Goal: Download file/media: Download file/media

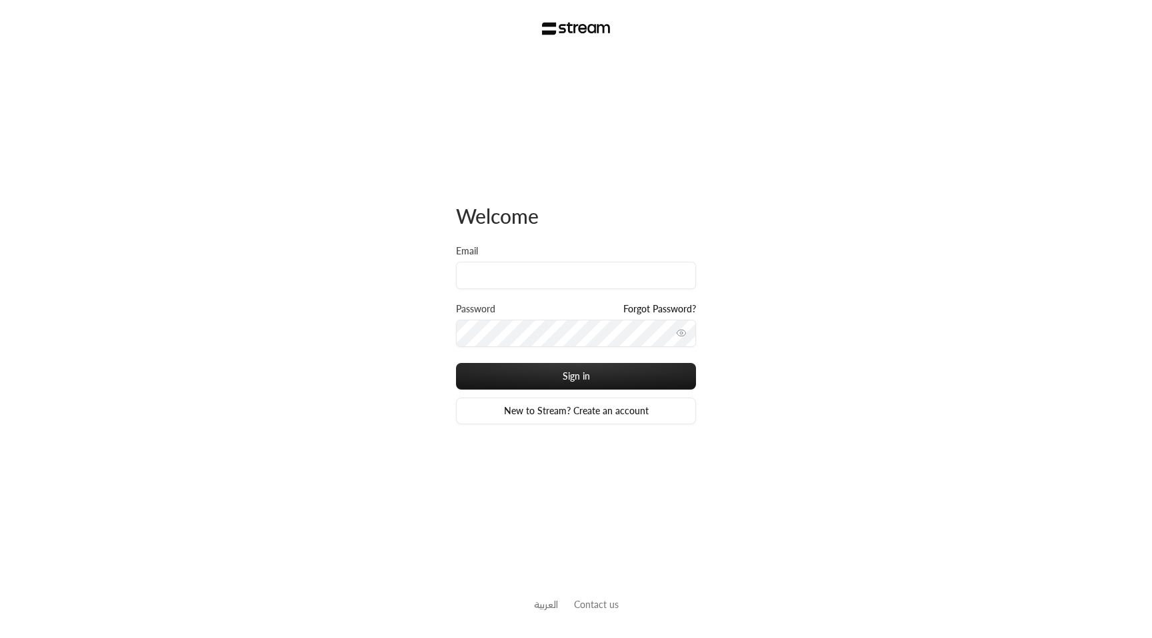
click at [501, 174] on div "Welcome Email Password Forgot Password? Sign in New to Stream? Create an account" at bounding box center [576, 314] width 240 height 514
click at [524, 268] on input "Email" at bounding box center [576, 275] width 240 height 27
click at [515, 143] on div "Welcome Email Password Forgot Password? Sign in New to Stream? Create an account" at bounding box center [576, 314] width 240 height 514
click at [544, 275] on input "Email" at bounding box center [576, 275] width 240 height 27
type input "usman+new@streampay.sa"
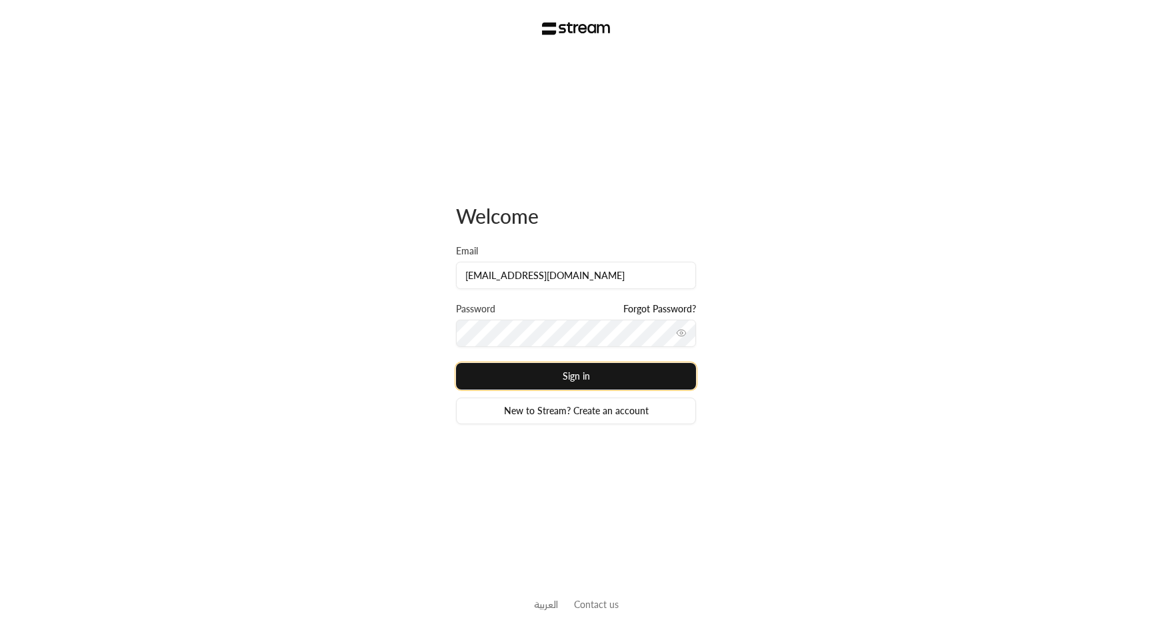
click at [565, 373] on button "Sign in" at bounding box center [576, 376] width 240 height 27
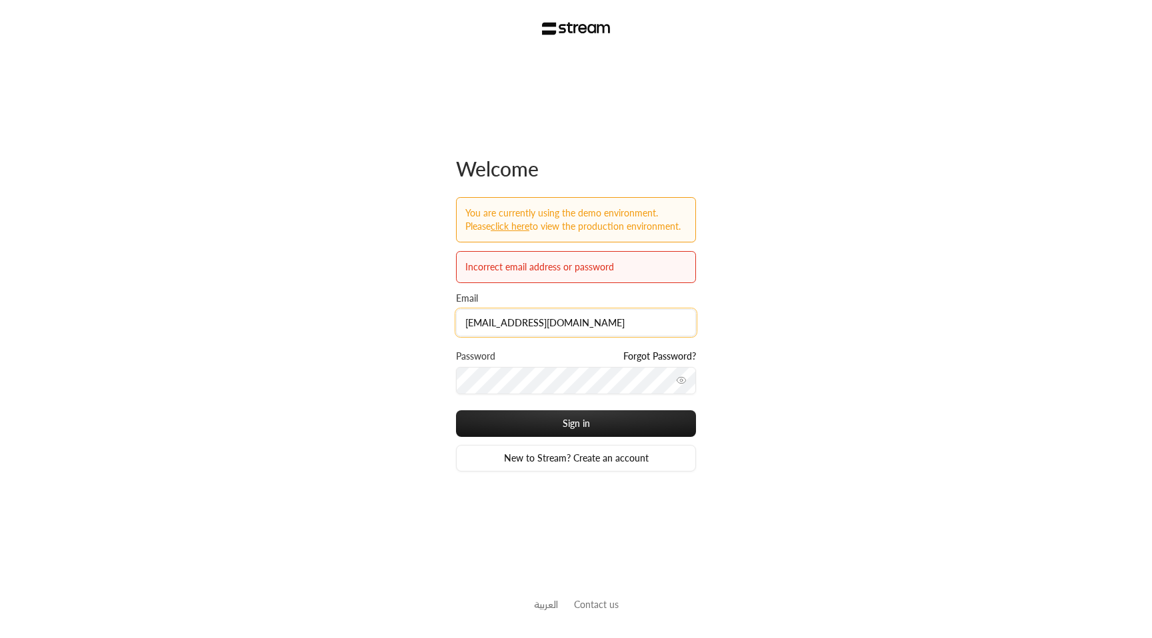
drag, startPoint x: 560, startPoint y: 317, endPoint x: 564, endPoint y: 308, distance: 10.2
click at [560, 317] on input "usman+new@streampay.sa" at bounding box center [576, 322] width 240 height 27
click at [622, 326] on input "usman+new@streampay.sa" at bounding box center [576, 322] width 240 height 27
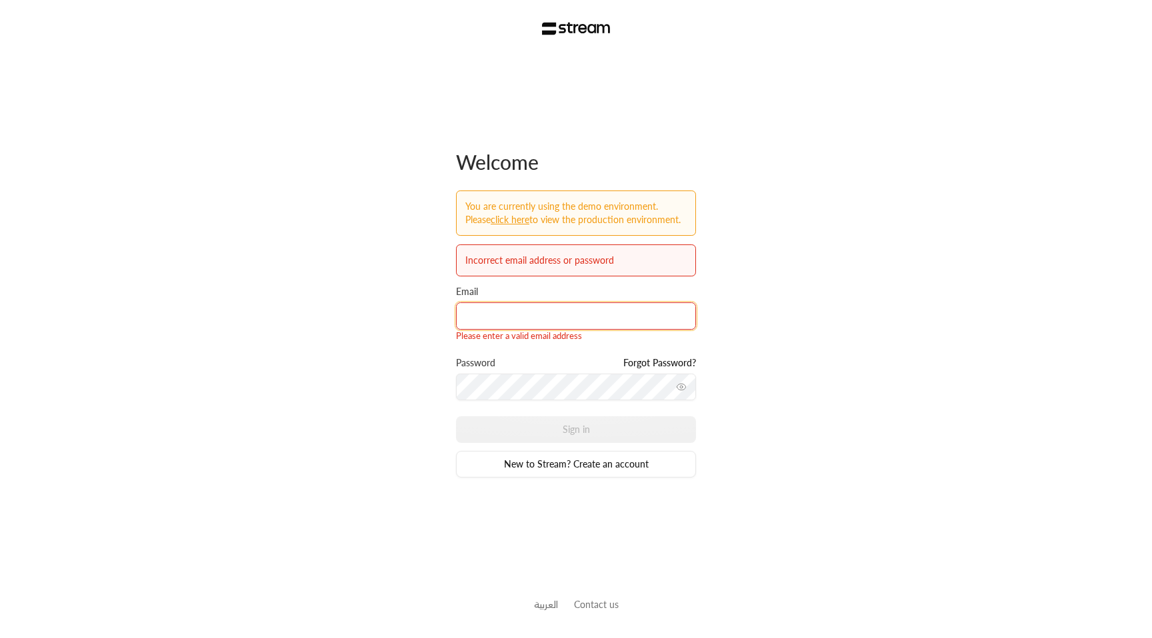
type input "usman+staging@streampay.sa"
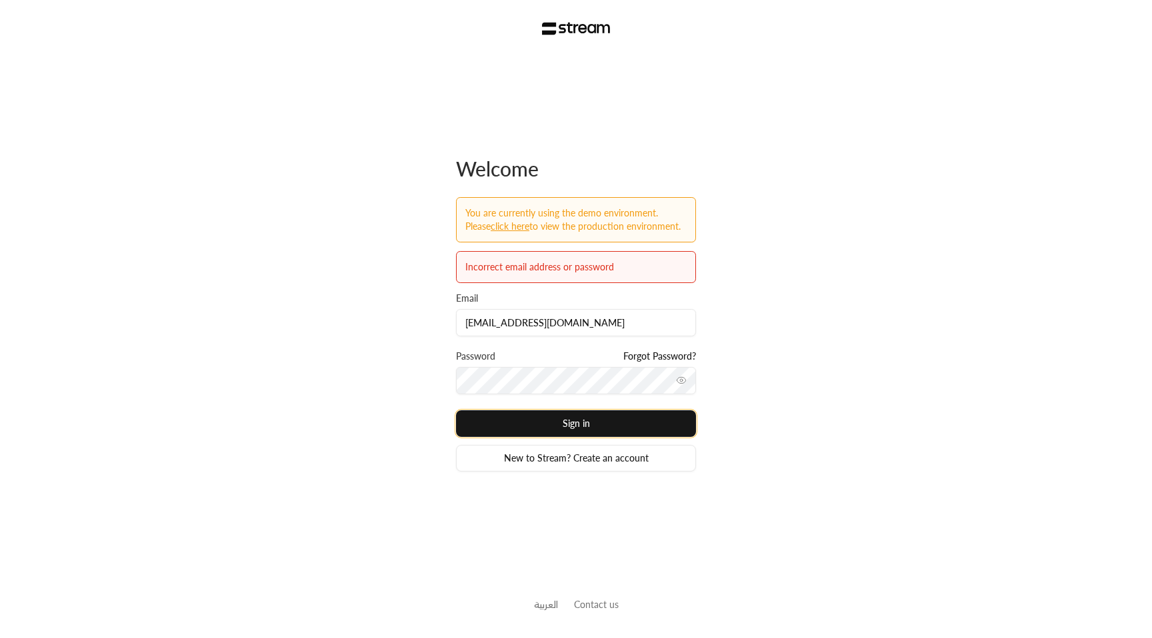
click at [569, 429] on button "Sign in" at bounding box center [576, 424] width 240 height 27
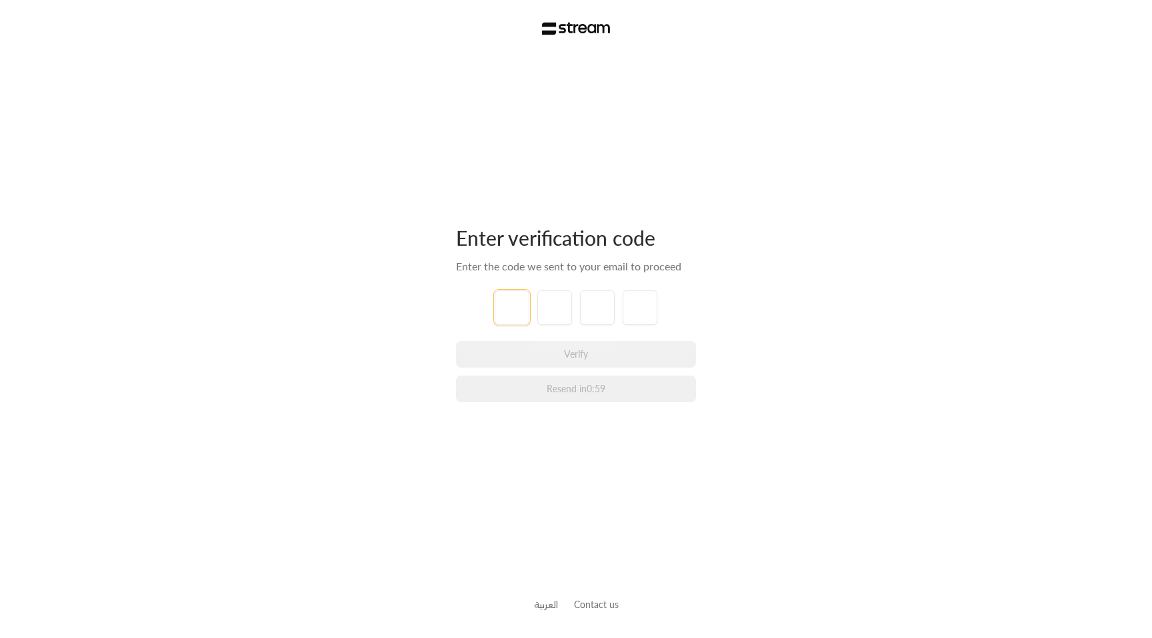
type input "1"
type input "2"
type input "3"
type input "4"
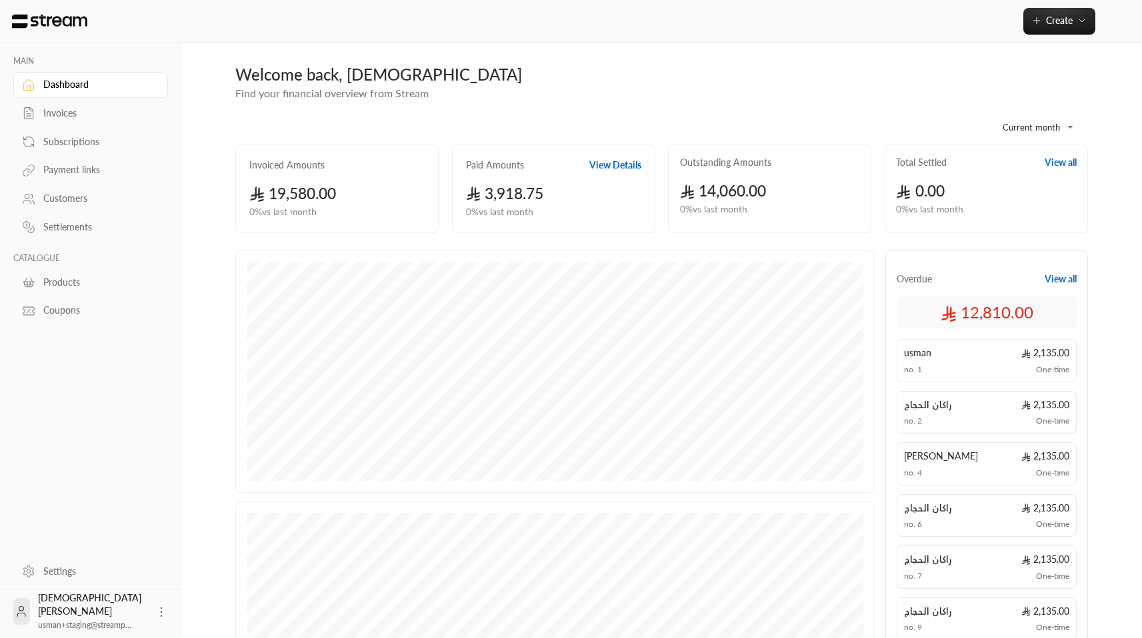
click at [72, 120] on link "Invoices" at bounding box center [90, 114] width 155 height 26
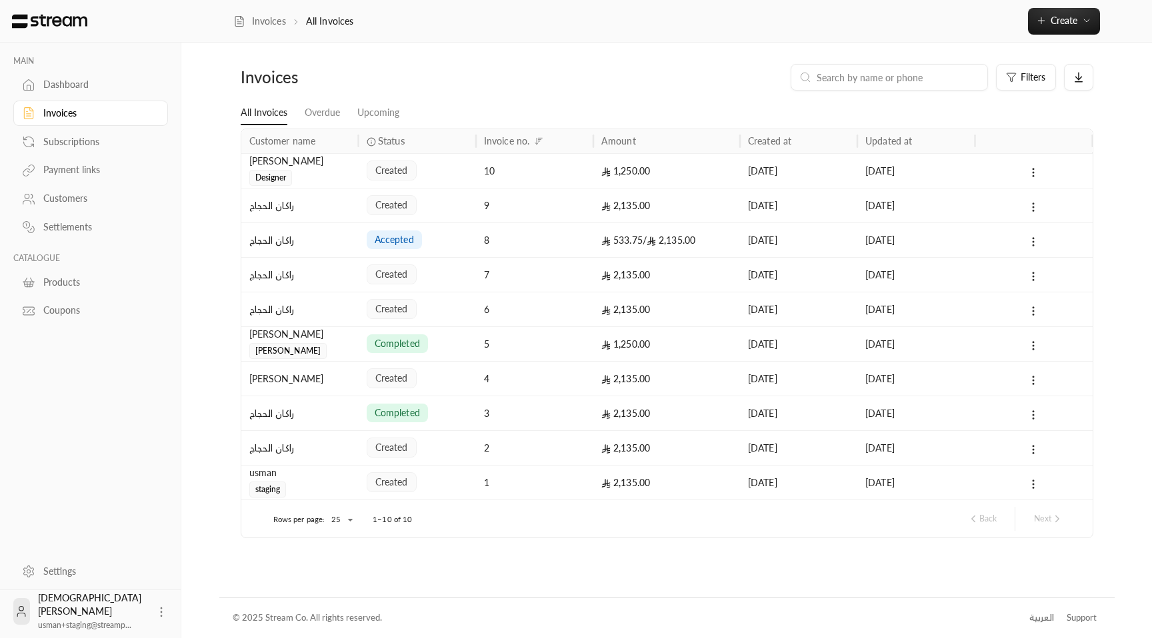
click at [417, 347] on span "completed" at bounding box center [397, 343] width 45 height 13
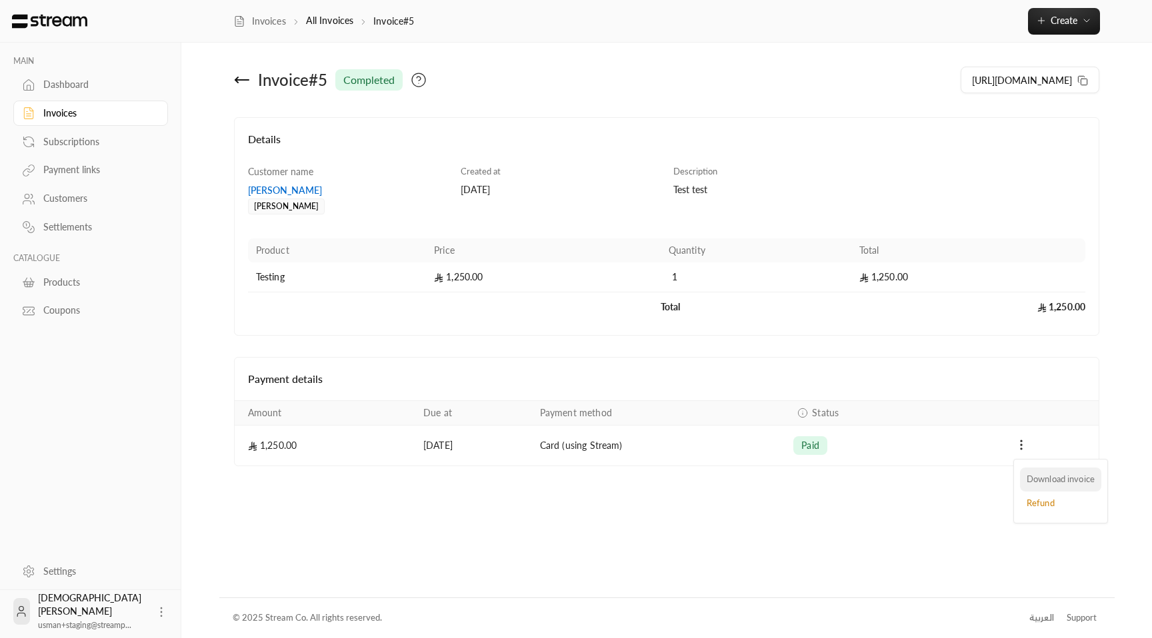
click at [1037, 480] on li "Download invoice" at bounding box center [1060, 480] width 81 height 24
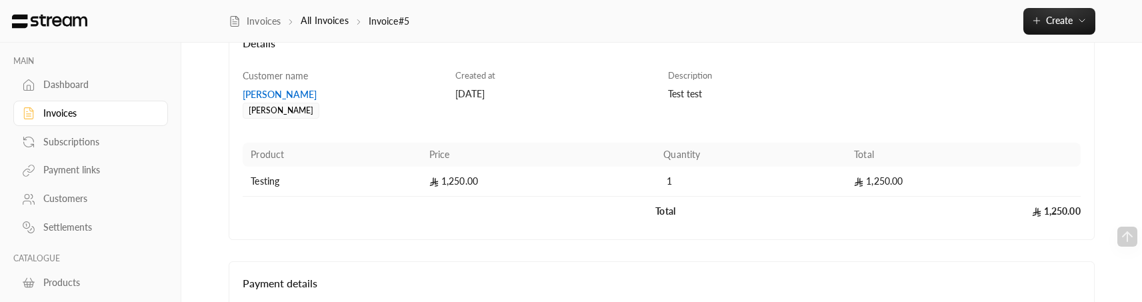
scroll to position [227, 0]
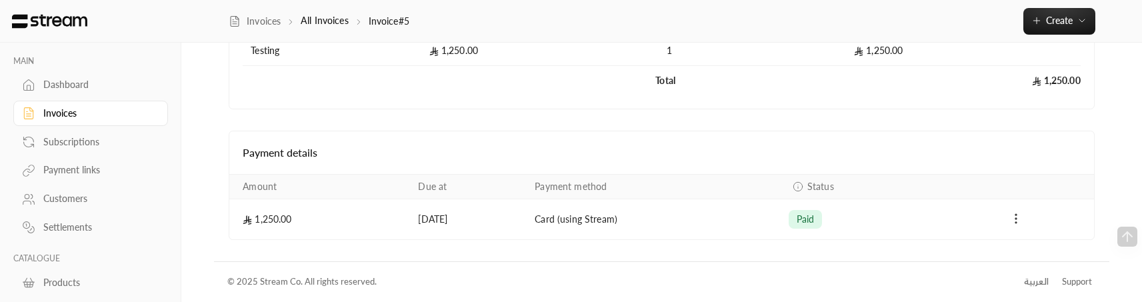
click at [1013, 221] on icon "Payments" at bounding box center [1015, 218] width 13 height 13
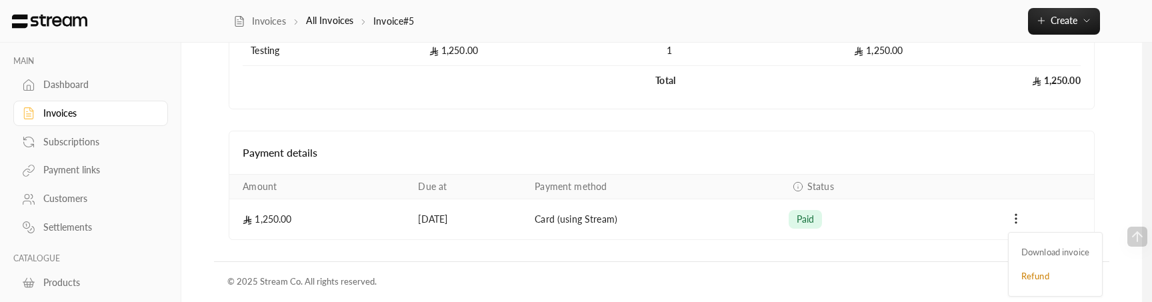
click at [890, 278] on div at bounding box center [576, 151] width 1152 height 302
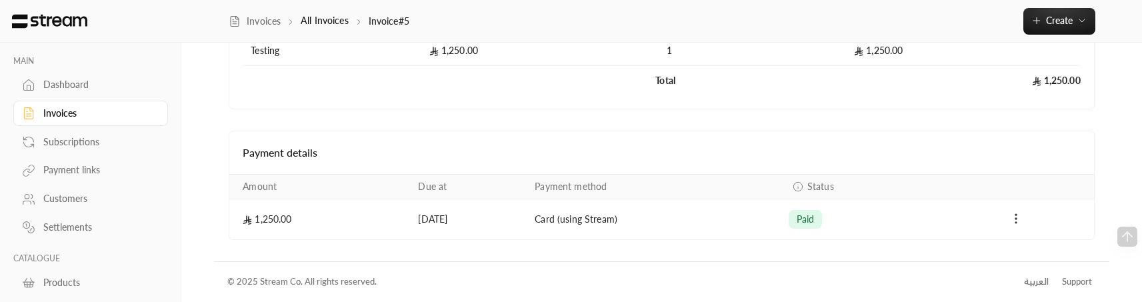
click at [1018, 224] on icon "Payments" at bounding box center [1015, 218] width 13 height 13
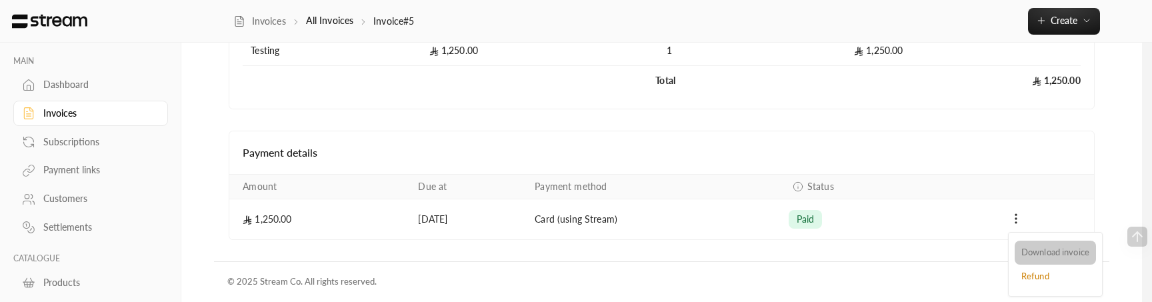
click at [1036, 253] on li "Download invoice" at bounding box center [1054, 253] width 81 height 24
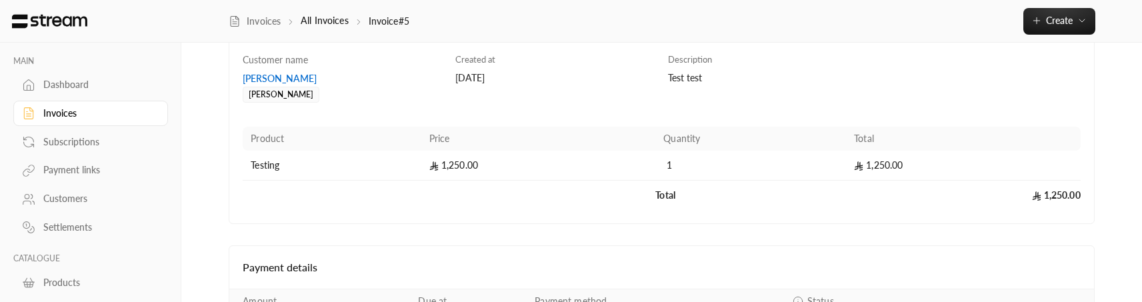
scroll to position [227, 0]
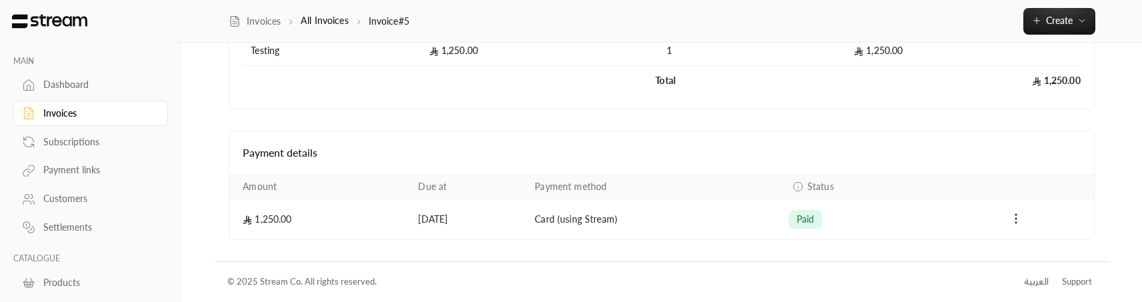
click at [1014, 212] on icon "Payments" at bounding box center [1015, 218] width 13 height 13
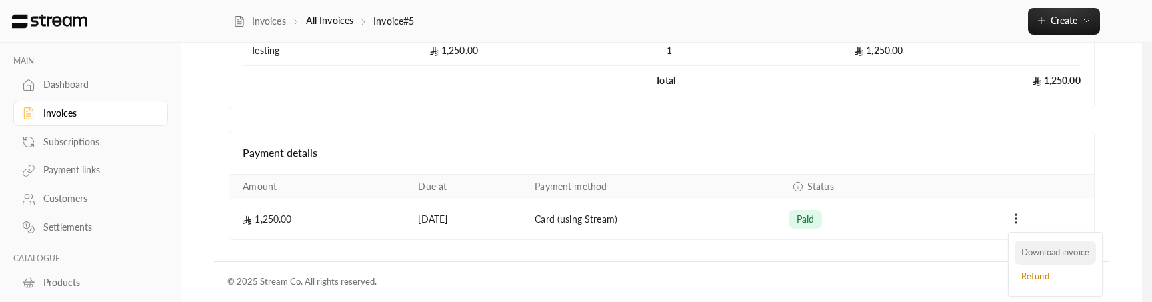
click at [1030, 244] on li "Download invoice" at bounding box center [1054, 253] width 81 height 24
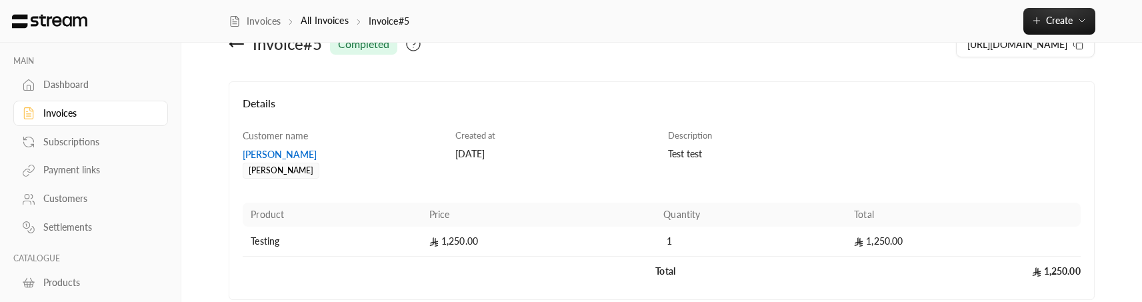
scroll to position [226, 0]
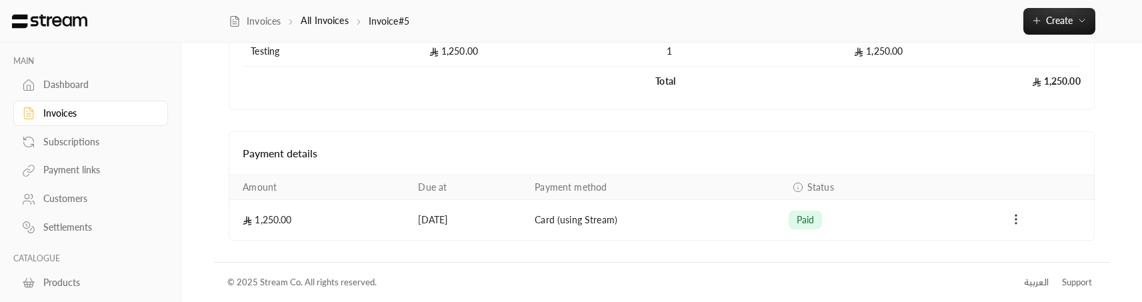
click at [1014, 220] on icon "Payments" at bounding box center [1015, 219] width 13 height 13
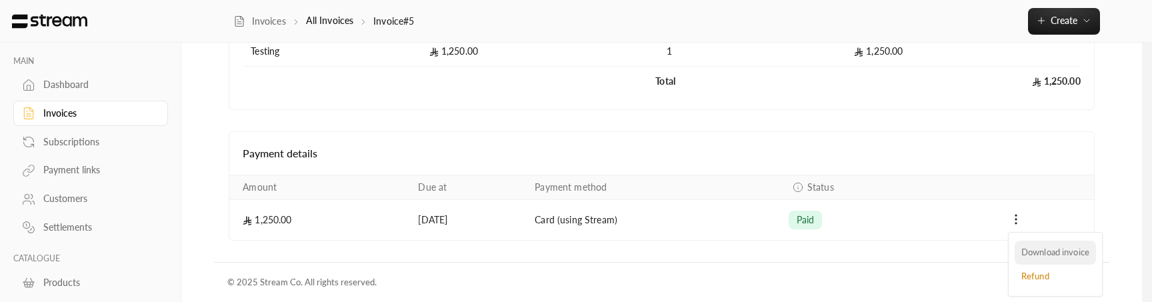
click at [1027, 247] on li "Download invoice" at bounding box center [1054, 253] width 81 height 24
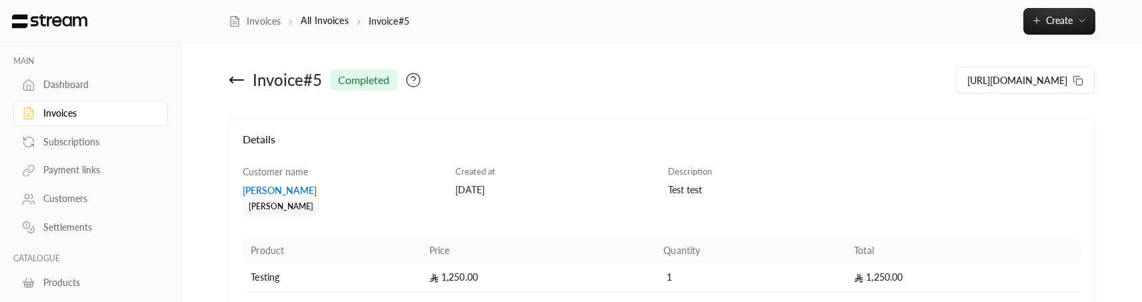
scroll to position [227, 0]
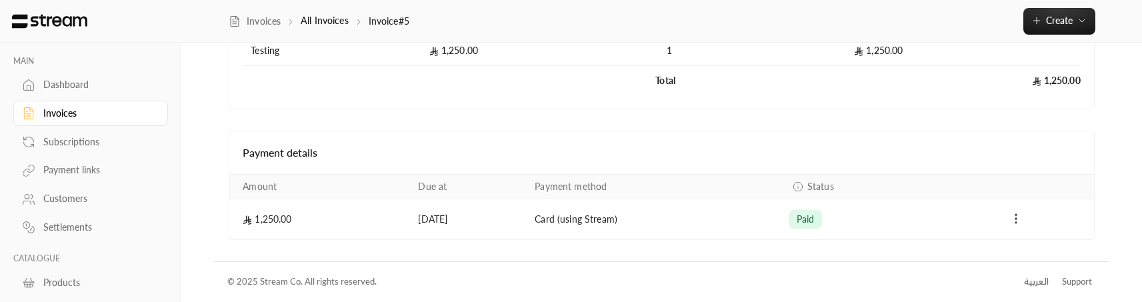
click at [1017, 217] on icon "Payments" at bounding box center [1015, 218] width 13 height 13
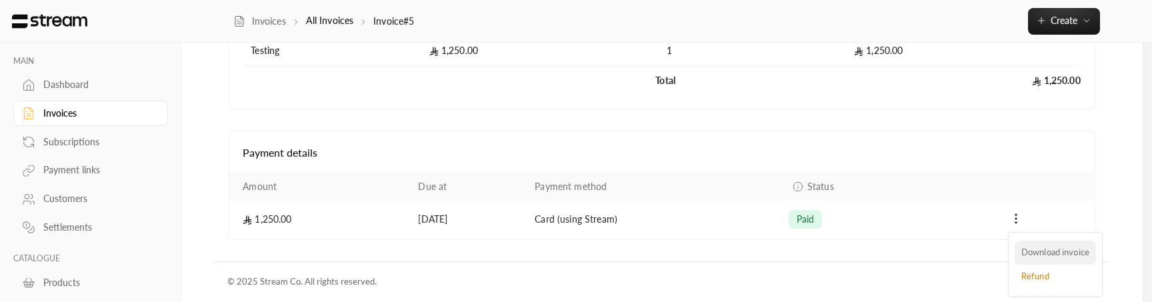
click at [1038, 246] on li "Download invoice" at bounding box center [1054, 253] width 81 height 24
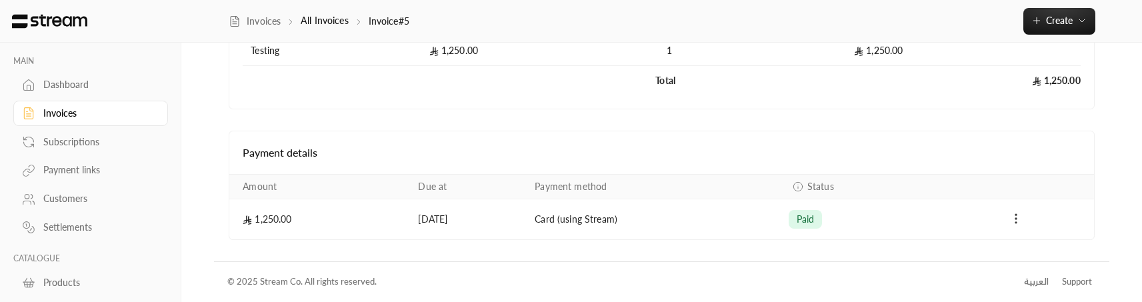
click at [1018, 213] on icon "Payments" at bounding box center [1015, 218] width 13 height 13
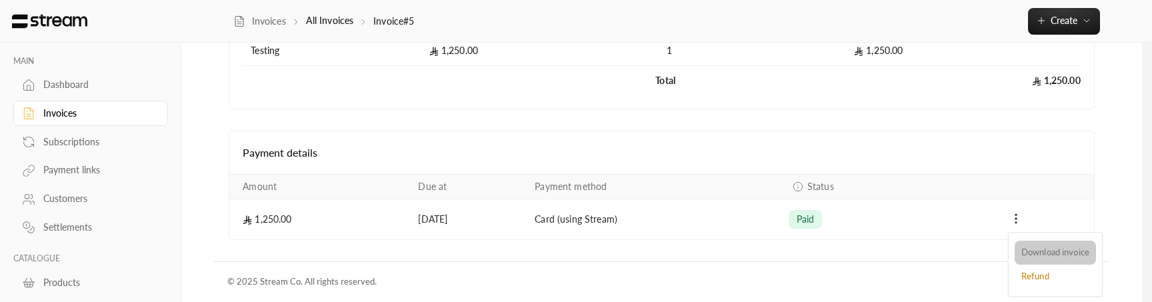
click at [1040, 245] on li "Download invoice" at bounding box center [1054, 253] width 81 height 24
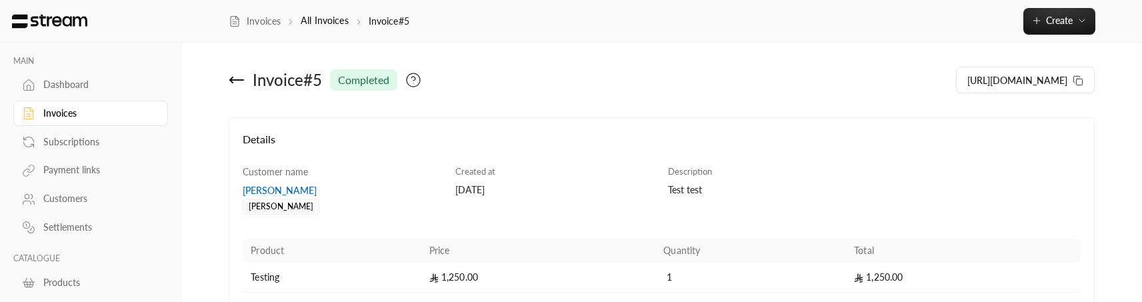
scroll to position [227, 0]
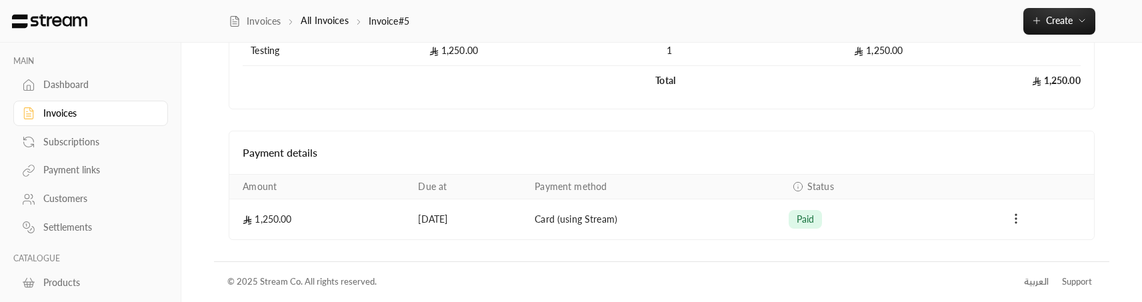
click at [1012, 219] on icon "Payments" at bounding box center [1015, 218] width 13 height 13
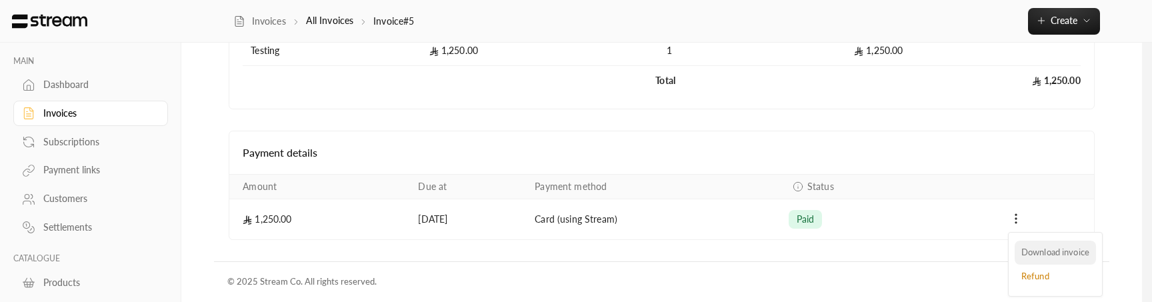
click at [1030, 247] on li "Download invoice" at bounding box center [1054, 253] width 81 height 24
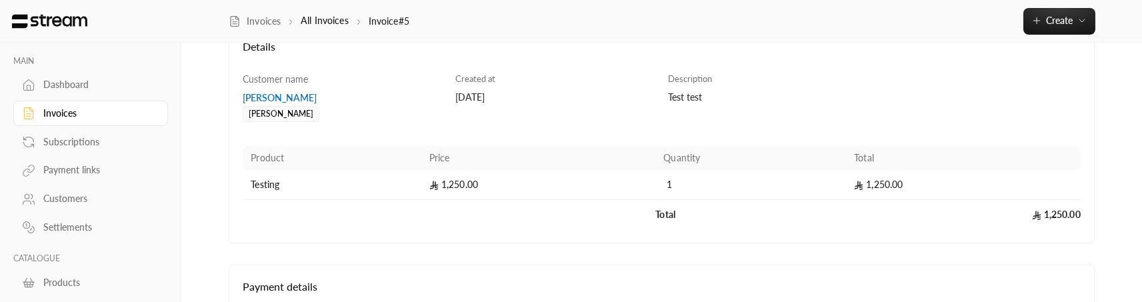
scroll to position [227, 0]
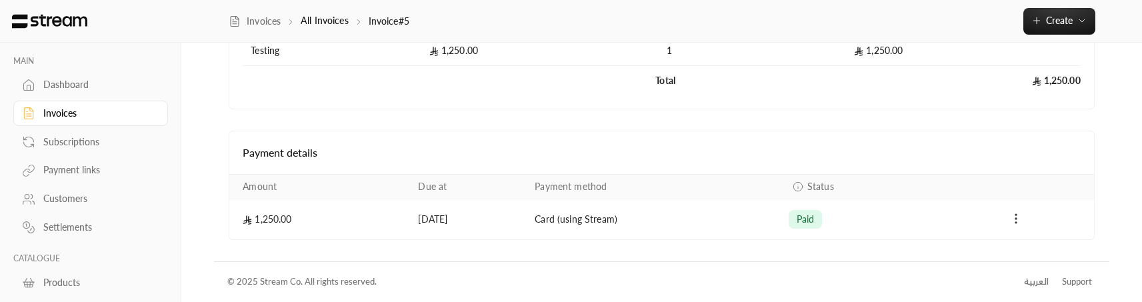
click at [1018, 213] on icon "Payments" at bounding box center [1015, 218] width 13 height 13
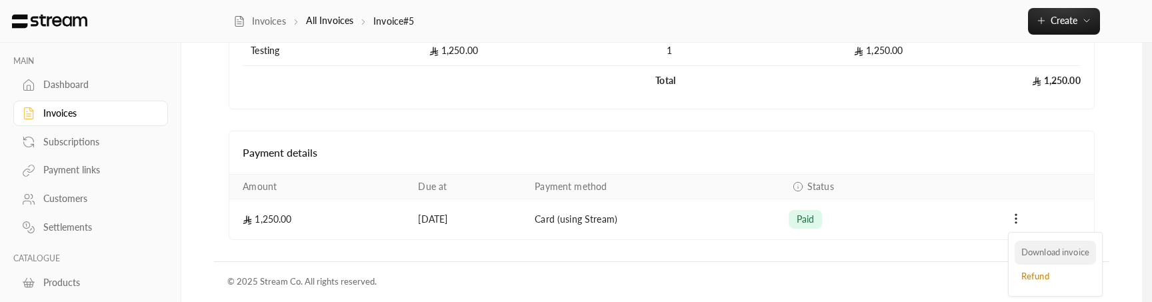
click at [1040, 244] on li "Download invoice" at bounding box center [1054, 253] width 81 height 24
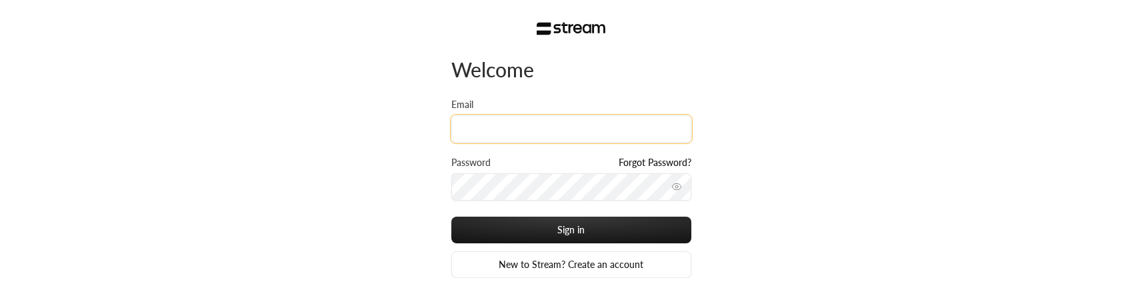
type input "[EMAIL_ADDRESS][DOMAIN_NAME]"
click at [451, 217] on button "Sign in" at bounding box center [571, 230] width 240 height 27
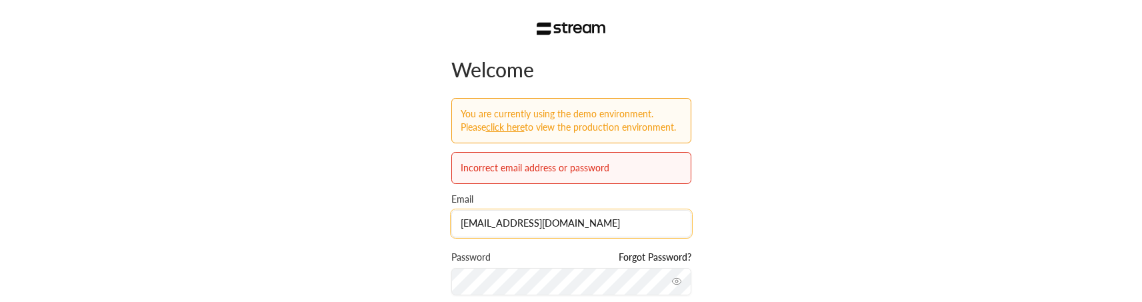
click at [568, 230] on input "[EMAIL_ADDRESS][DOMAIN_NAME]" at bounding box center [571, 223] width 240 height 27
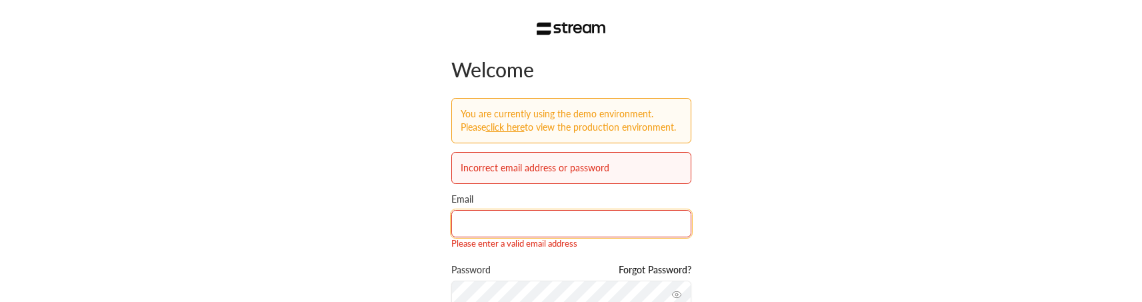
type input "[EMAIL_ADDRESS][DOMAIN_NAME]"
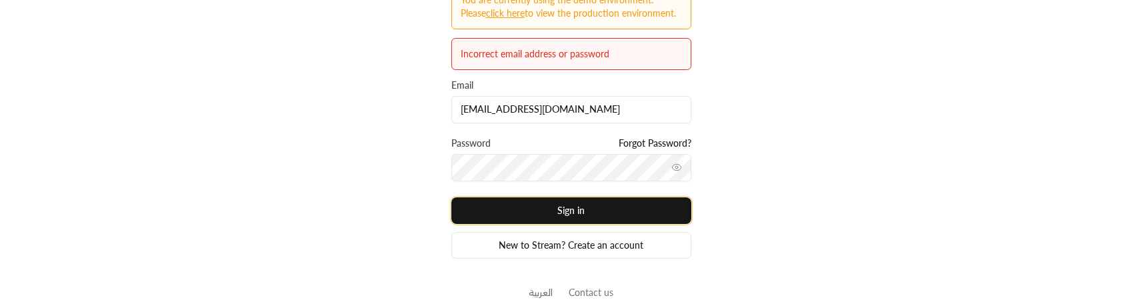
click at [590, 211] on button "Sign in" at bounding box center [571, 210] width 240 height 27
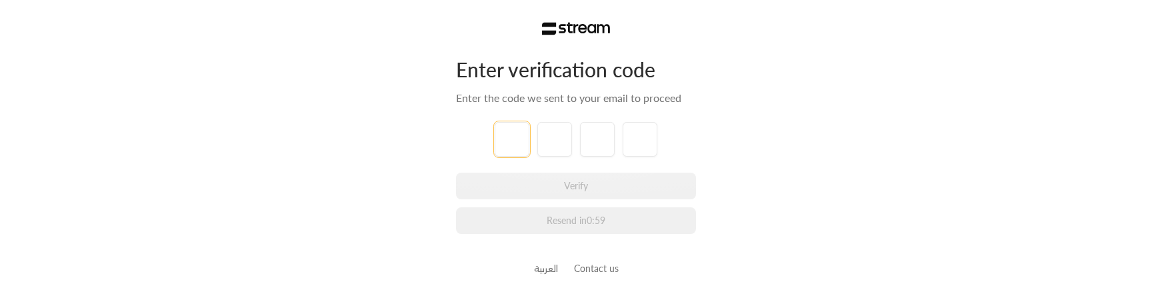
click at [512, 136] on input "tel" at bounding box center [512, 139] width 35 height 35
type input "1"
type input "2"
type input "3"
type input "4"
